Goal: Task Accomplishment & Management: Manage account settings

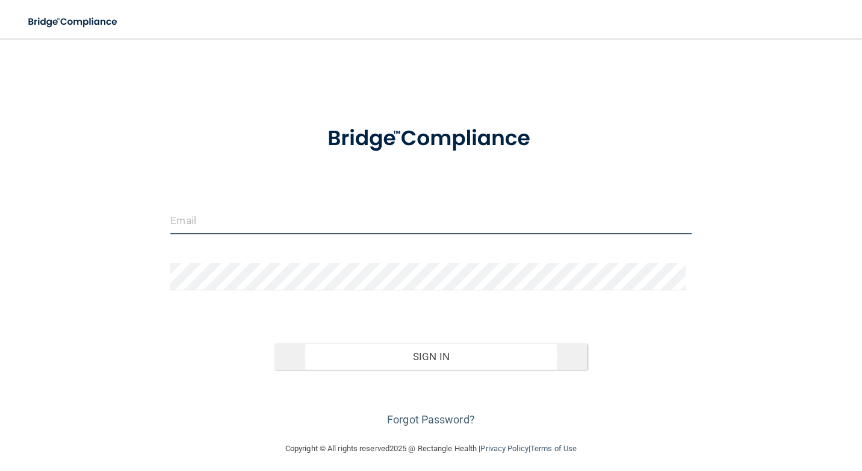
type input "[EMAIL_ADDRESS][DOMAIN_NAME]"
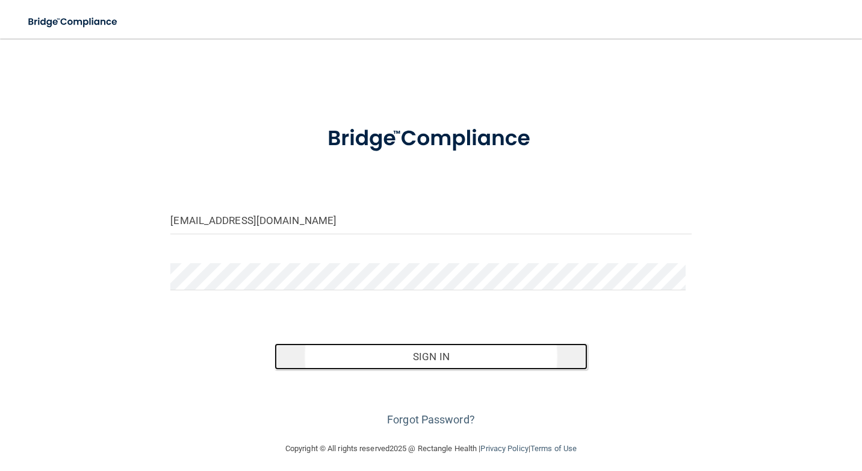
click at [417, 350] on button "Sign In" at bounding box center [431, 356] width 313 height 26
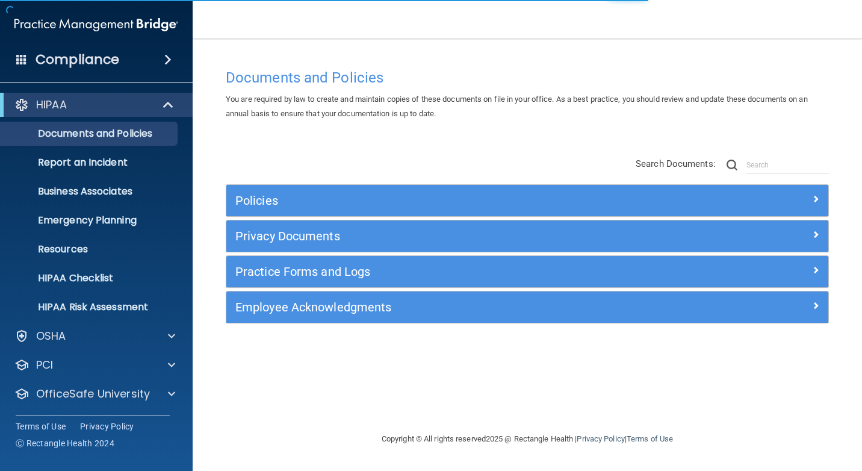
scroll to position [29, 0]
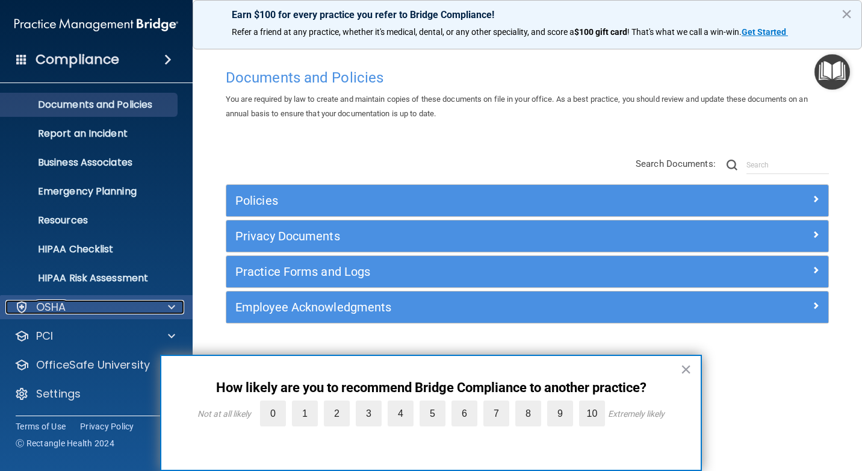
click at [172, 307] on span at bounding box center [171, 307] width 7 height 14
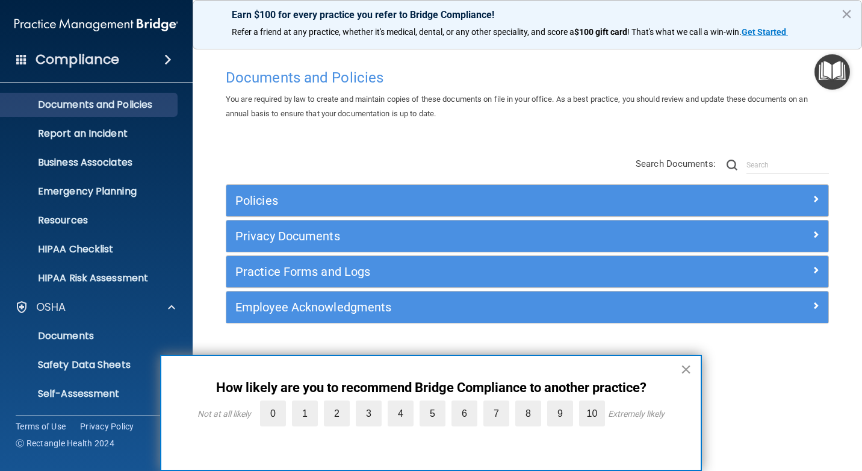
click at [685, 366] on button "×" at bounding box center [686, 369] width 11 height 19
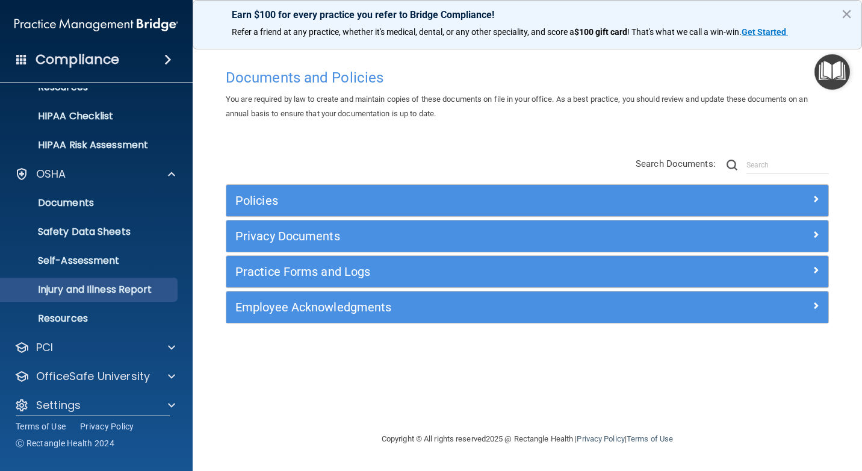
scroll to position [173, 0]
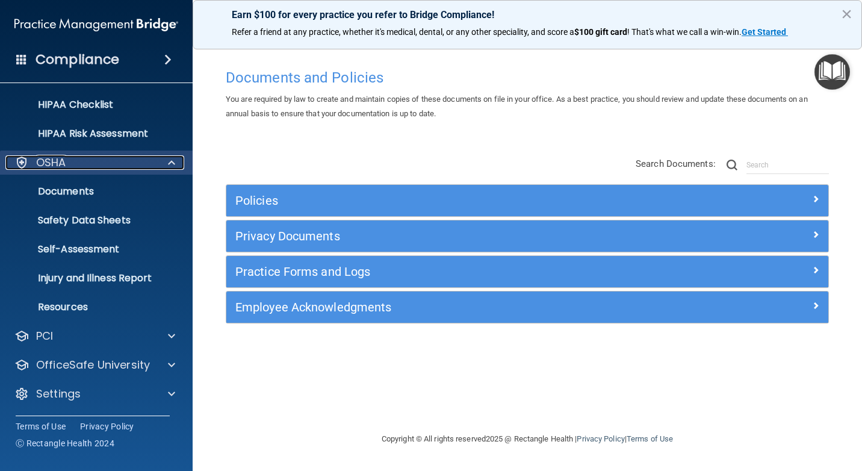
click at [169, 164] on span at bounding box center [171, 162] width 7 height 14
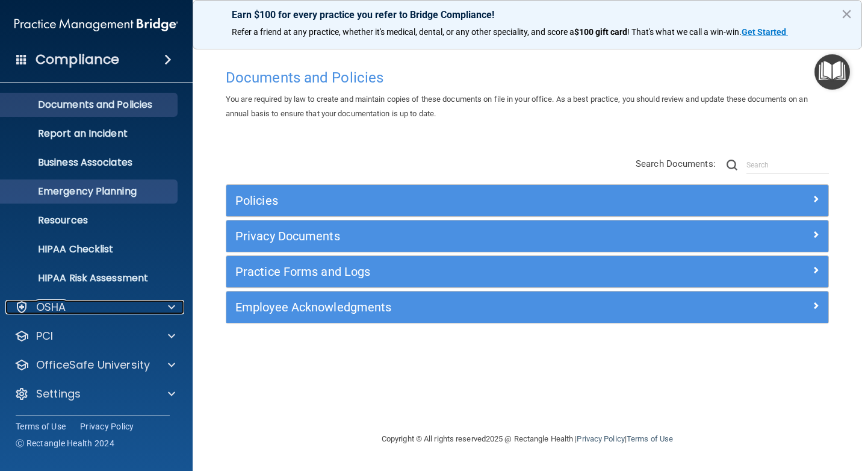
scroll to position [29, 0]
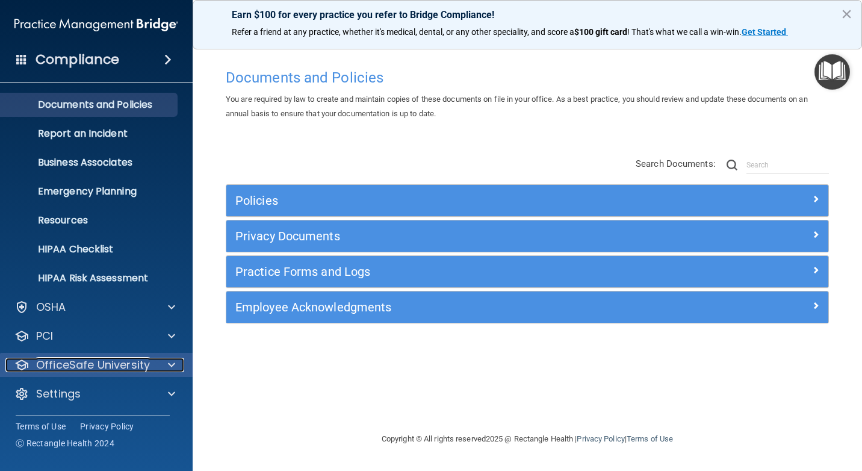
click at [170, 363] on span at bounding box center [171, 365] width 7 height 14
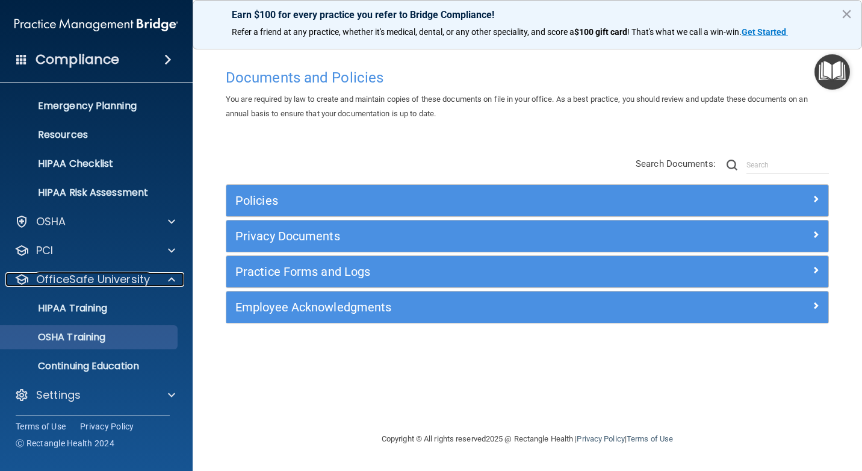
scroll to position [116, 0]
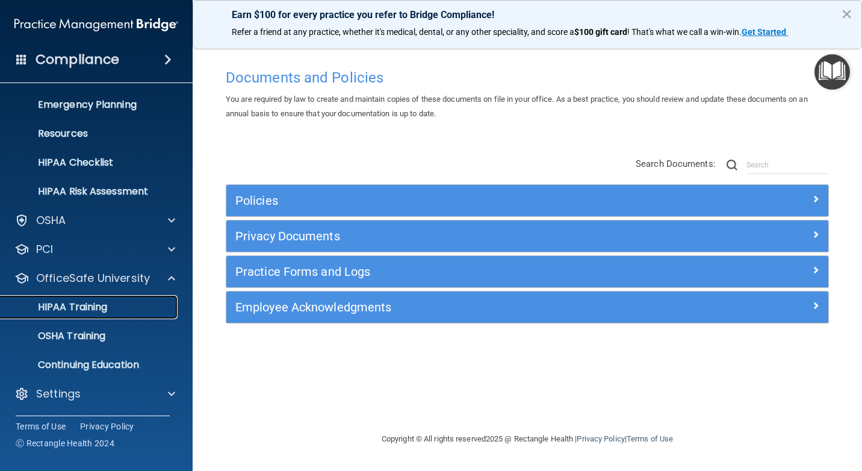
click at [126, 301] on div "HIPAA Training" at bounding box center [90, 307] width 164 height 12
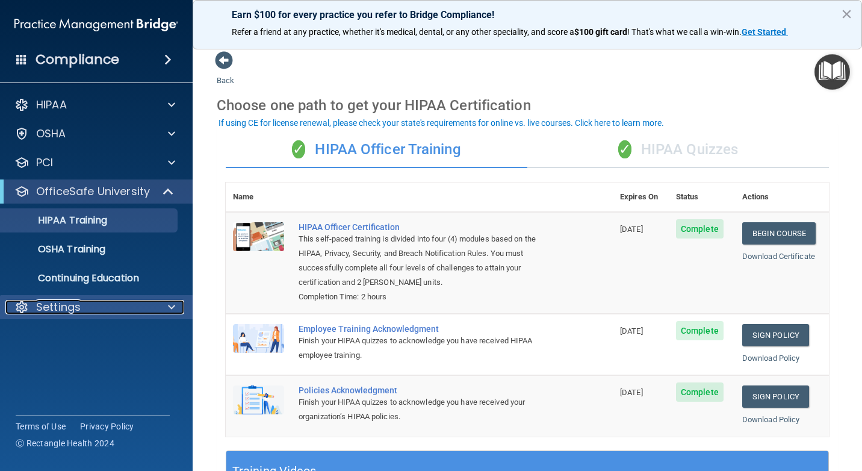
click at [103, 307] on div "Settings" at bounding box center [79, 307] width 149 height 14
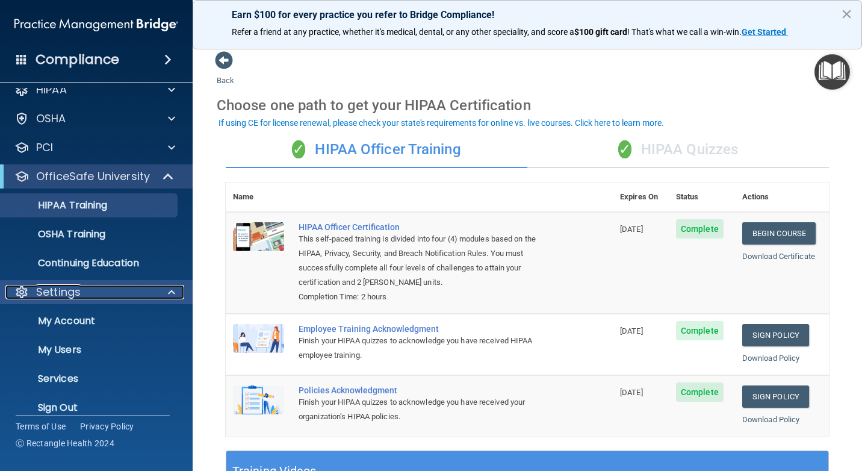
scroll to position [29, 0]
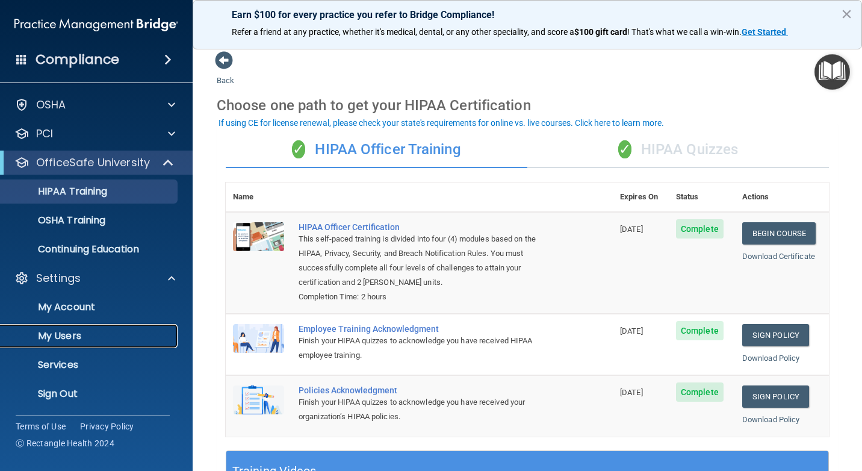
click at [73, 330] on p "My Users" at bounding box center [90, 336] width 164 height 12
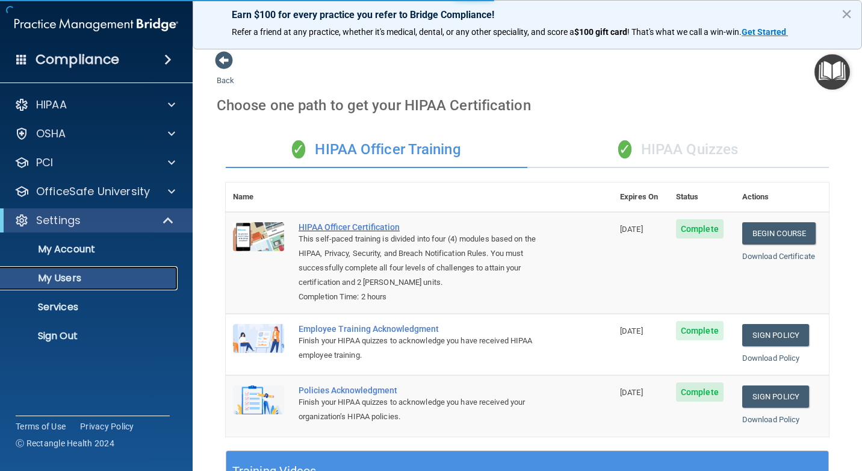
select select "20"
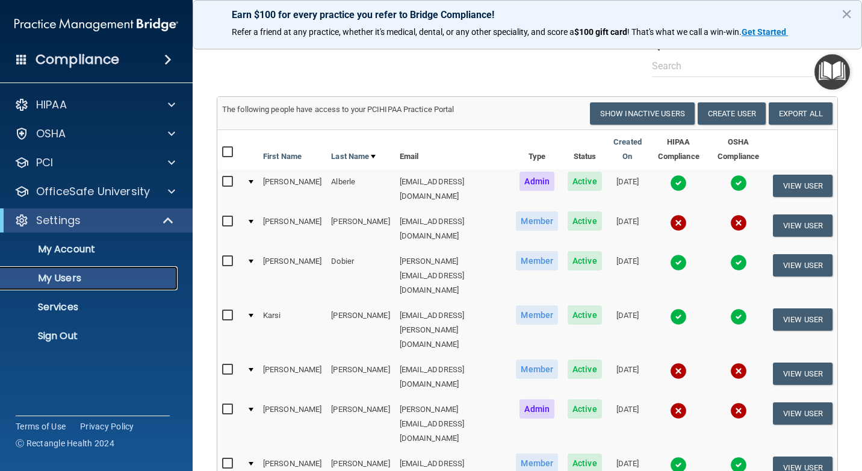
scroll to position [60, 0]
